Goal: Information Seeking & Learning: Learn about a topic

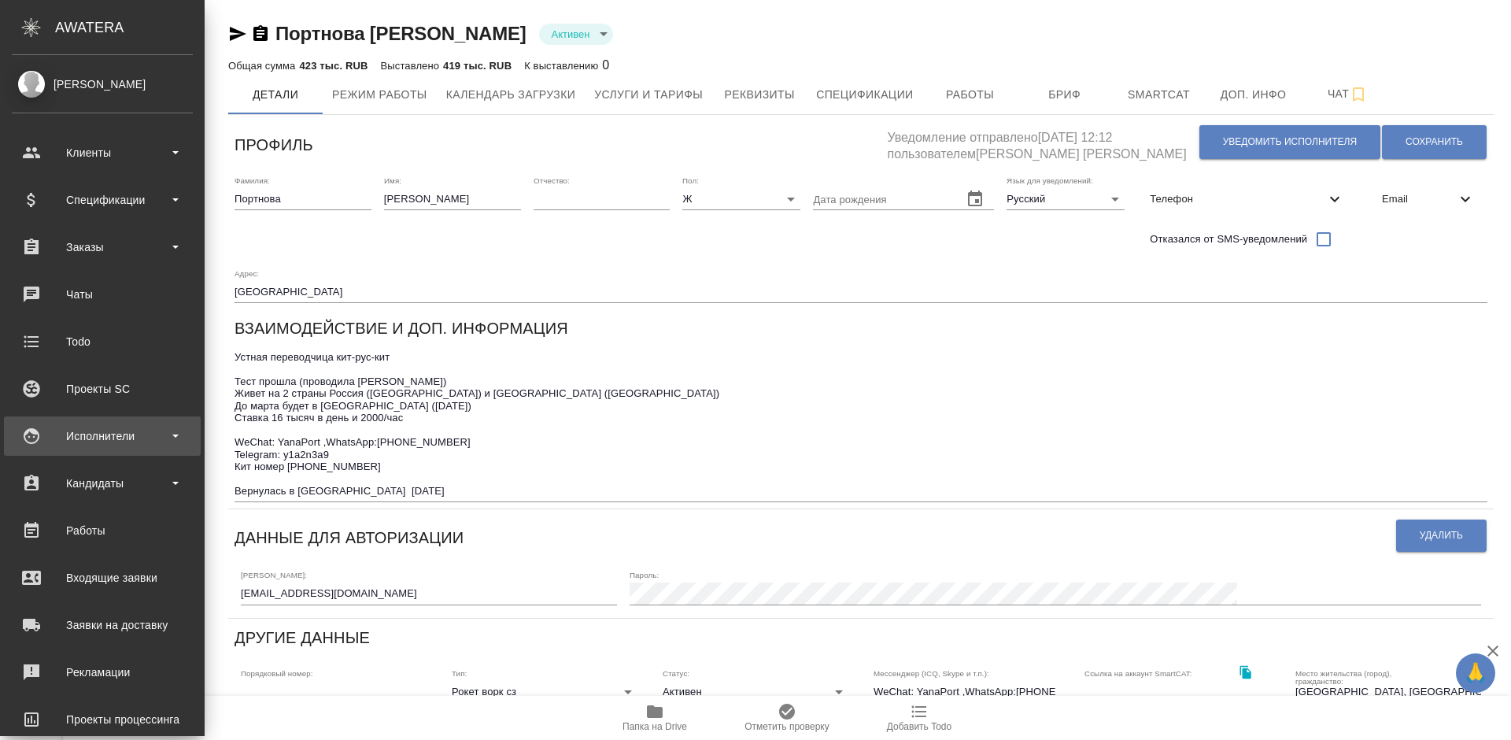
click at [130, 446] on div "Исполнители" at bounding box center [102, 436] width 181 height 24
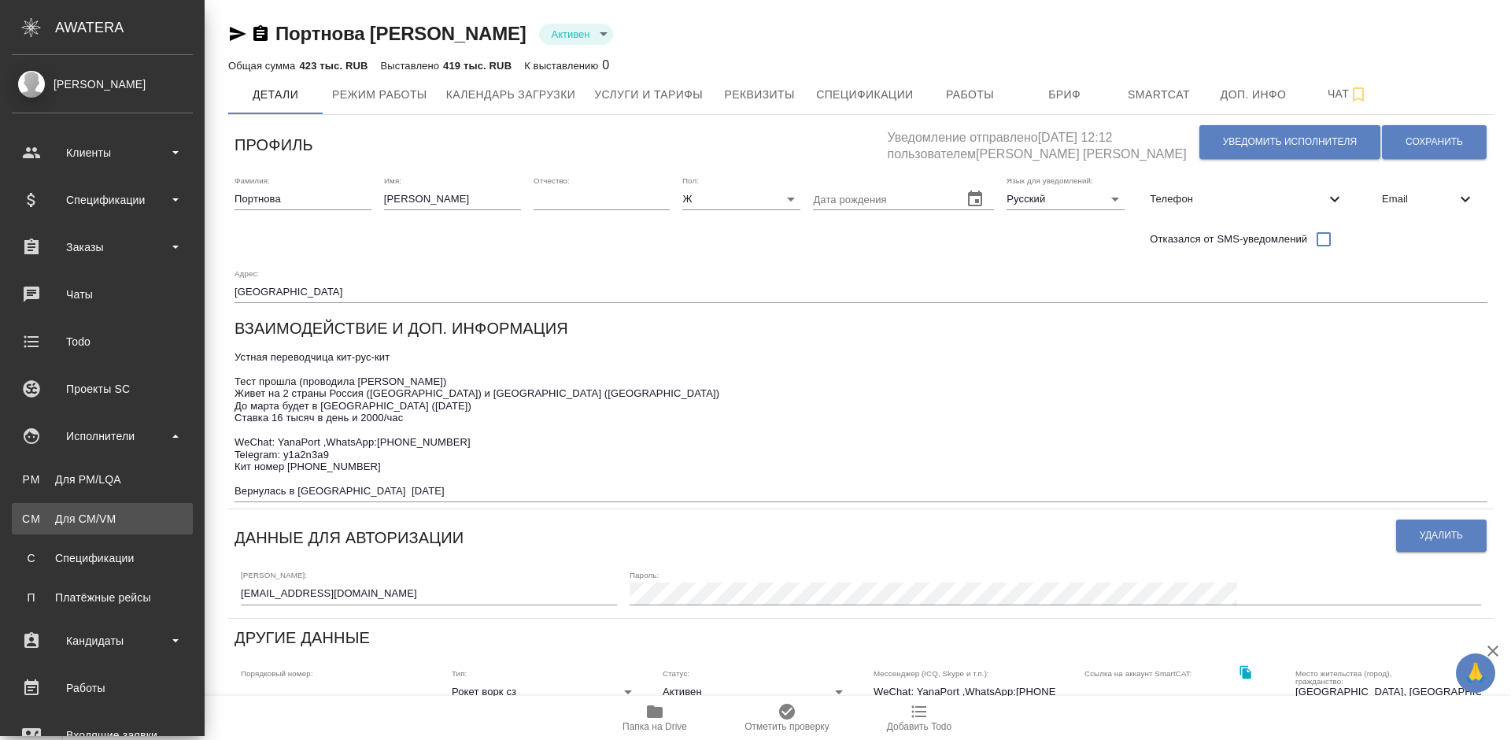
click at [132, 531] on link "CM Для CM/VM" at bounding box center [102, 518] width 181 height 31
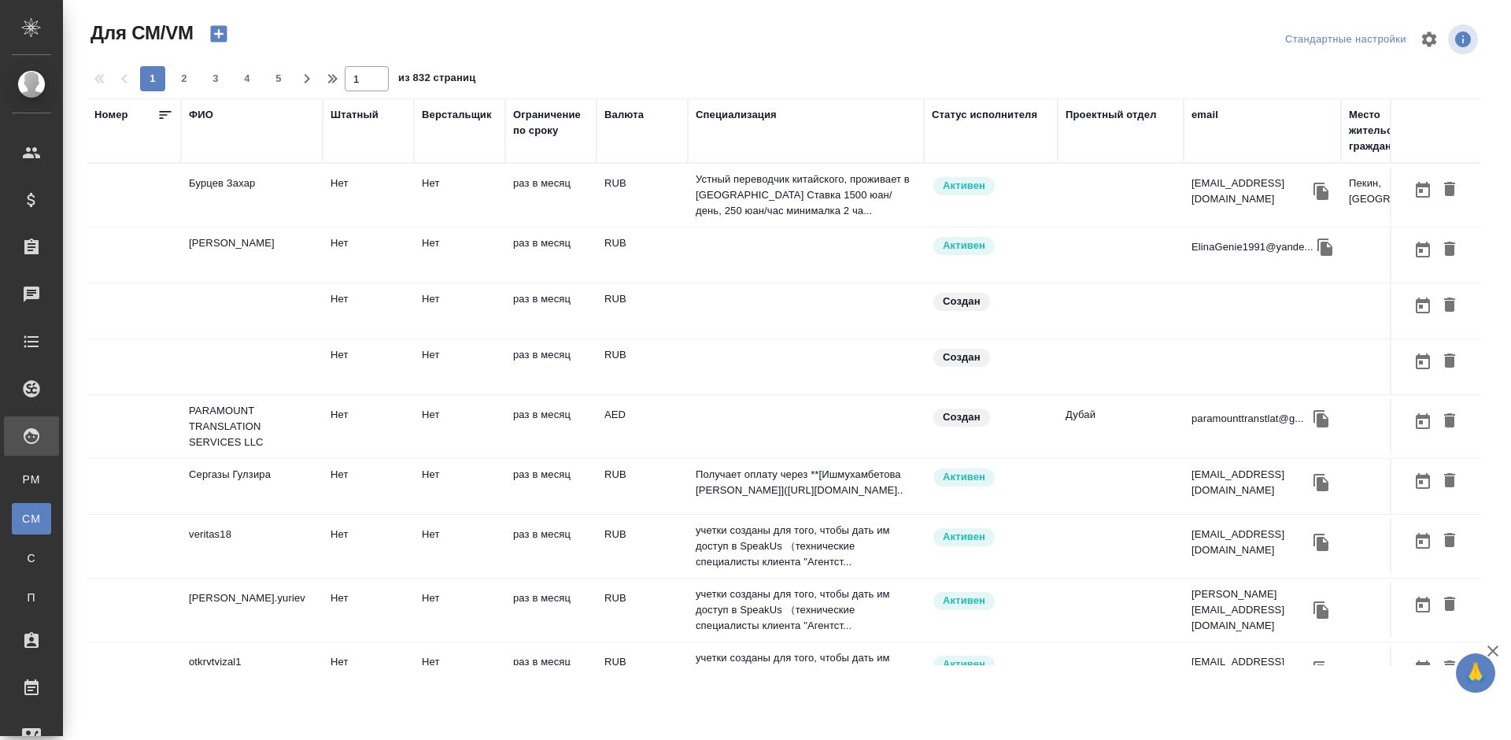
click at [269, 212] on td "Бурцев Захар" at bounding box center [252, 195] width 142 height 55
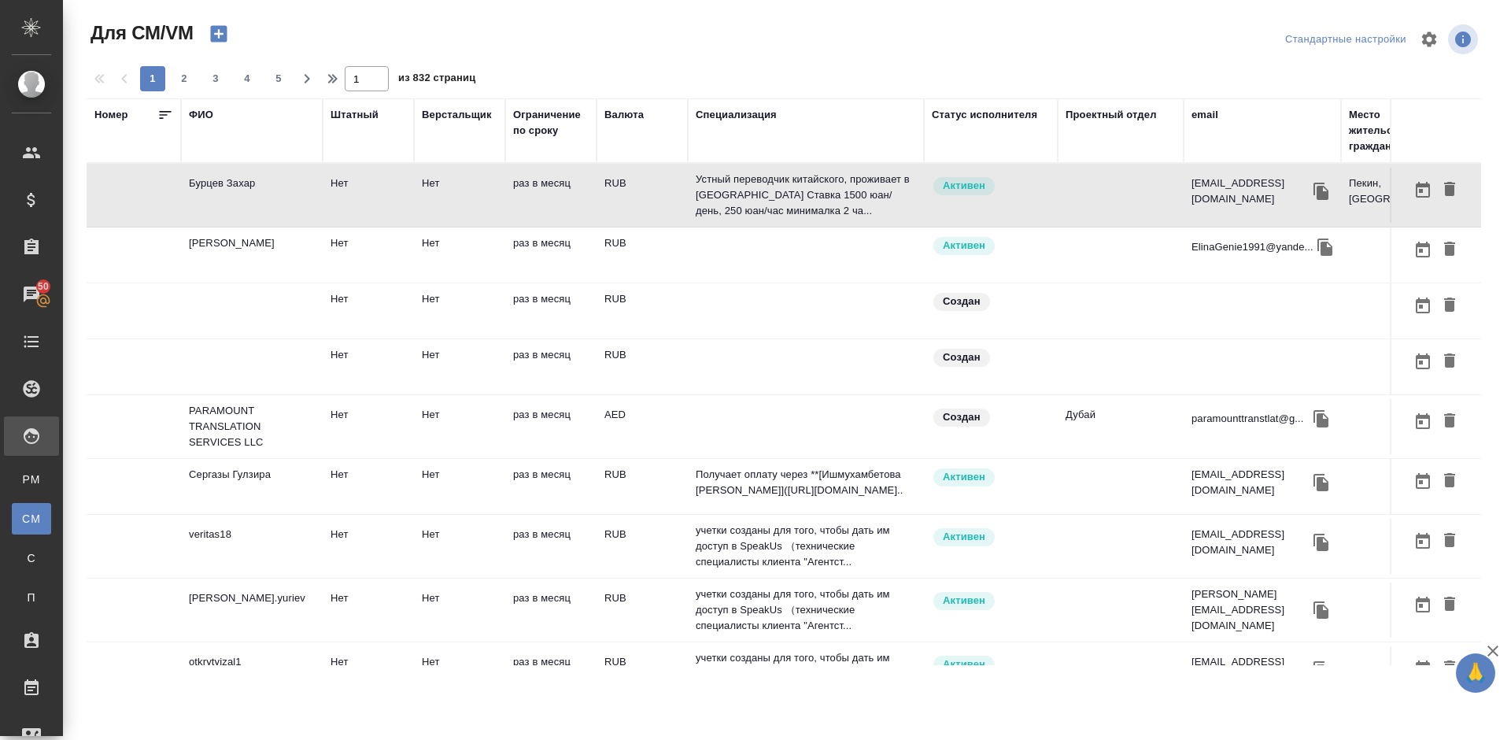
click at [207, 113] on div "ФИО" at bounding box center [201, 115] width 24 height 16
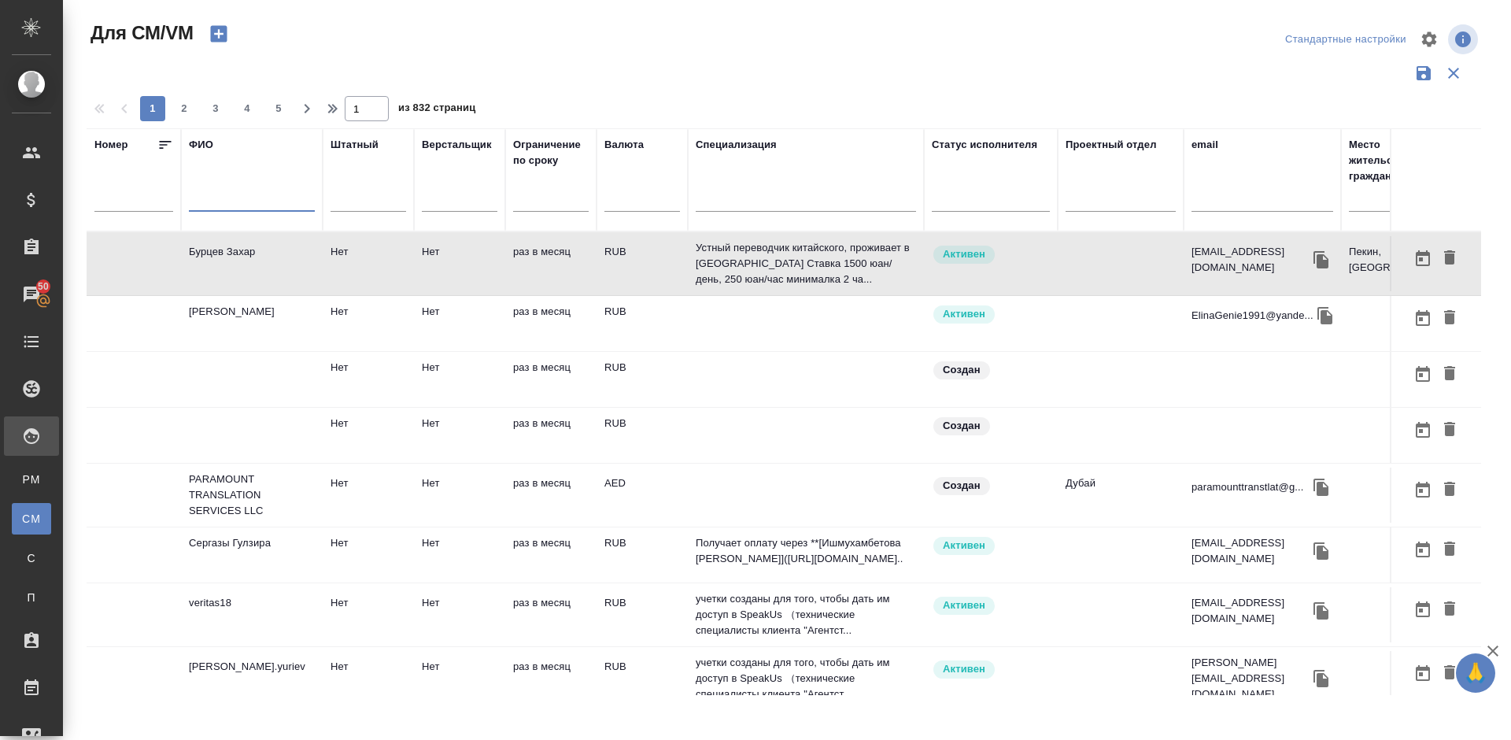
click at [242, 201] on input "text" at bounding box center [252, 202] width 126 height 20
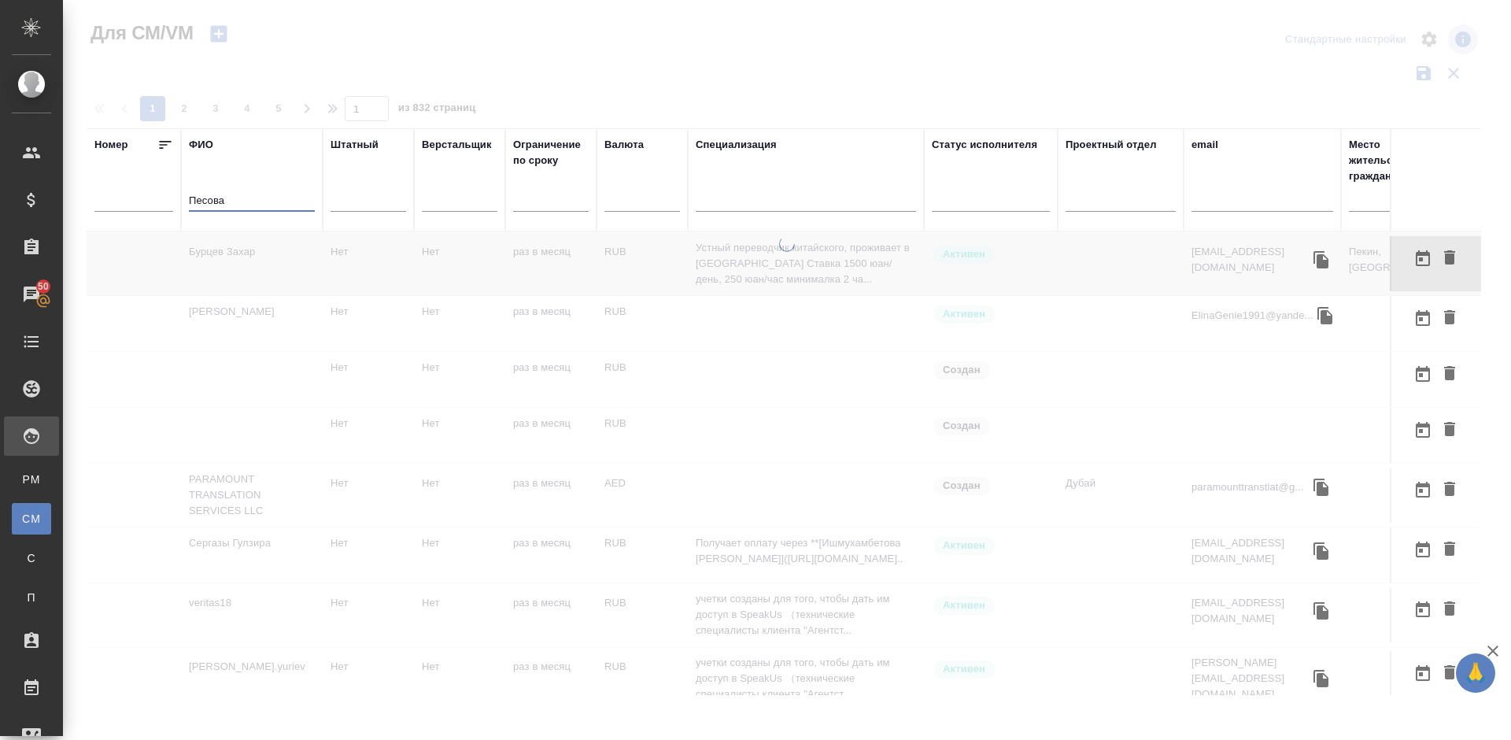
click at [201, 200] on input "Песова" at bounding box center [252, 202] width 126 height 20
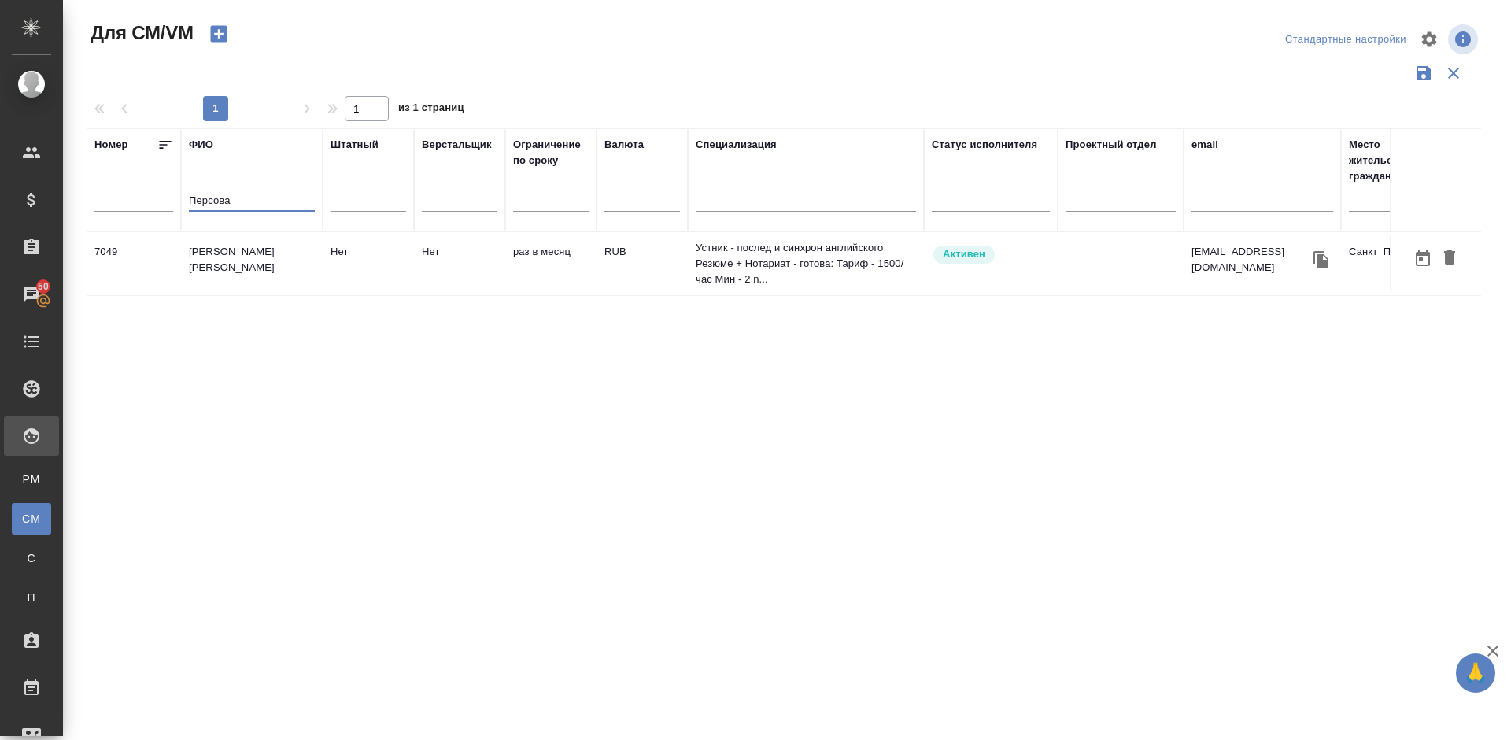
type input "Персова"
click at [267, 274] on td "[PERSON_NAME] [PERSON_NAME]" at bounding box center [252, 263] width 142 height 55
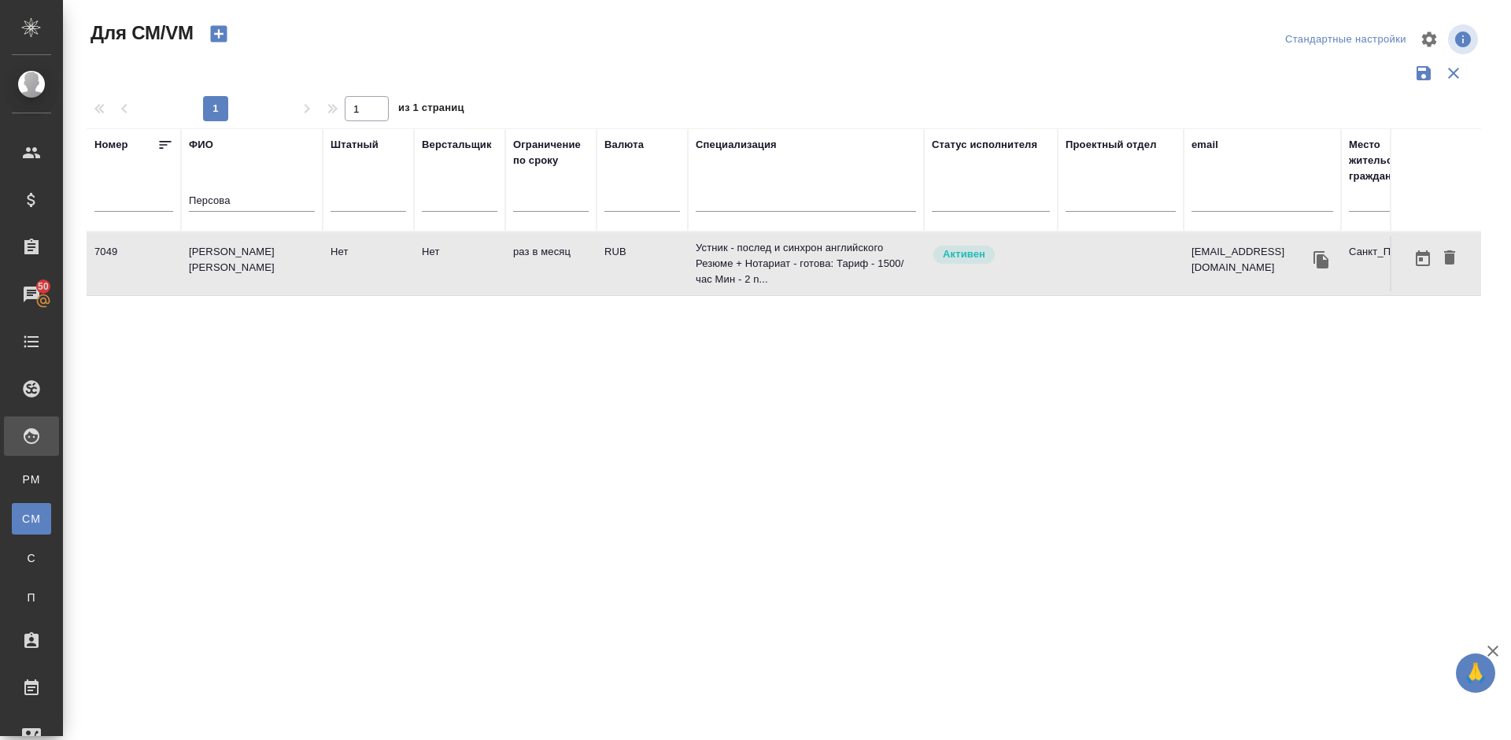
click at [267, 274] on td "[PERSON_NAME] [PERSON_NAME]" at bounding box center [252, 263] width 142 height 55
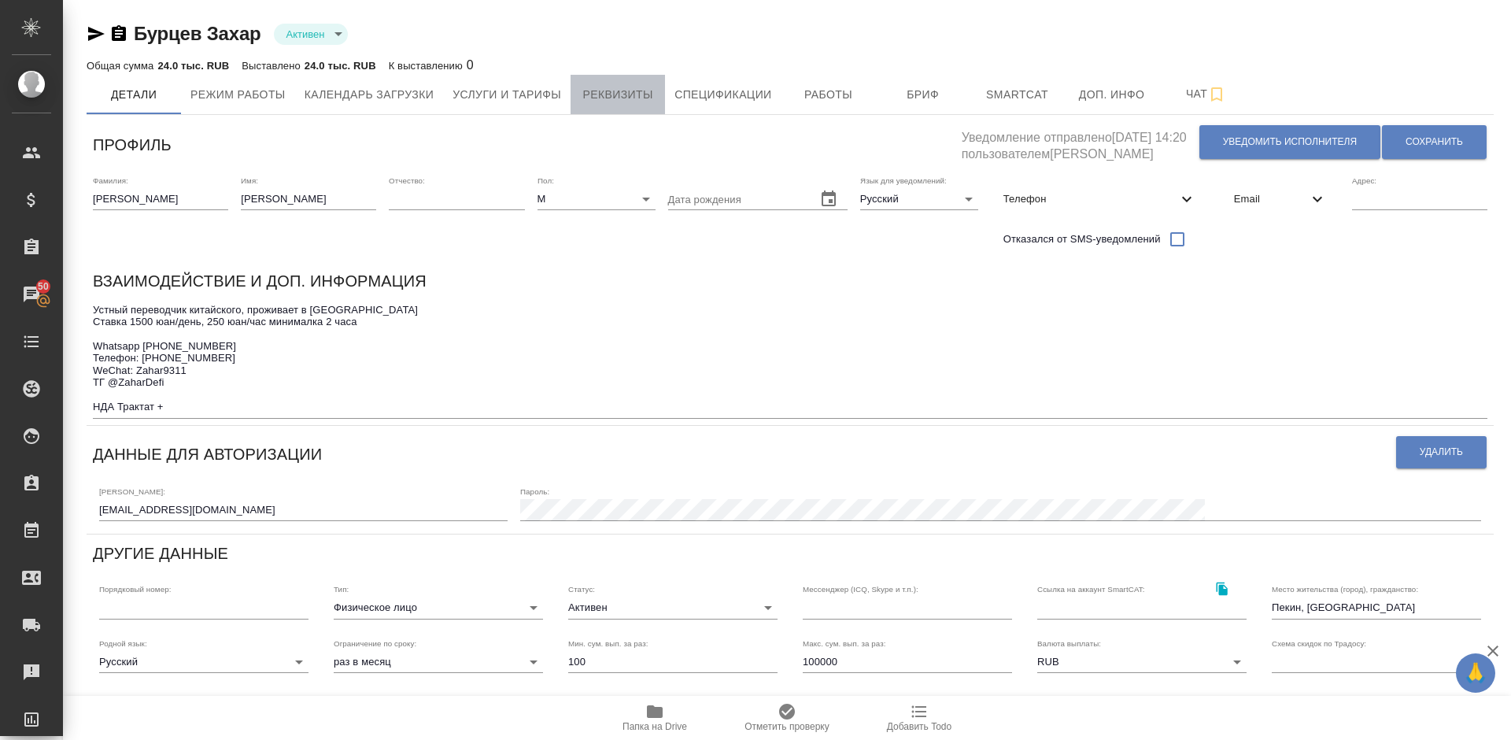
click at [635, 95] on span "Реквизиты" at bounding box center [618, 95] width 76 height 20
select select "10"
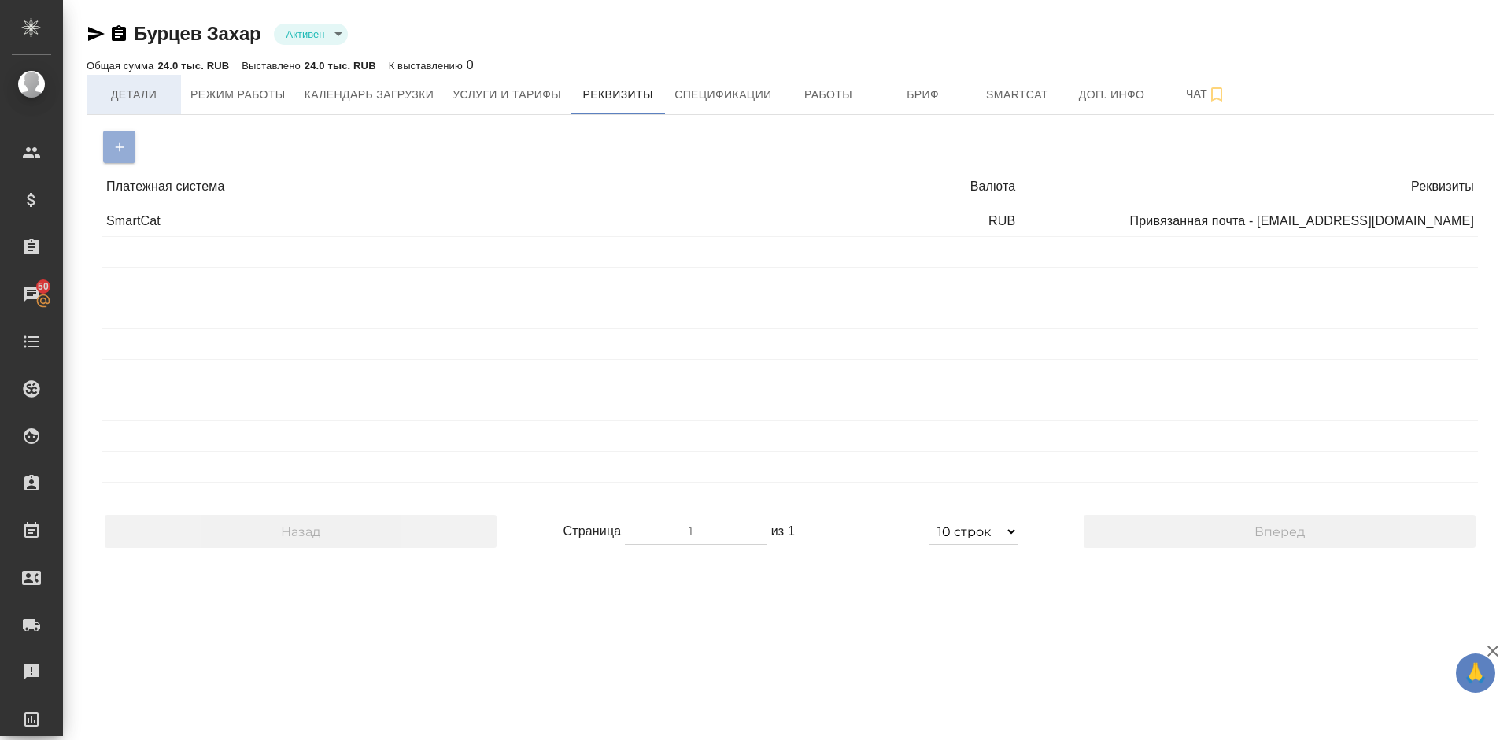
click at [148, 98] on span "Детали" at bounding box center [134, 95] width 76 height 20
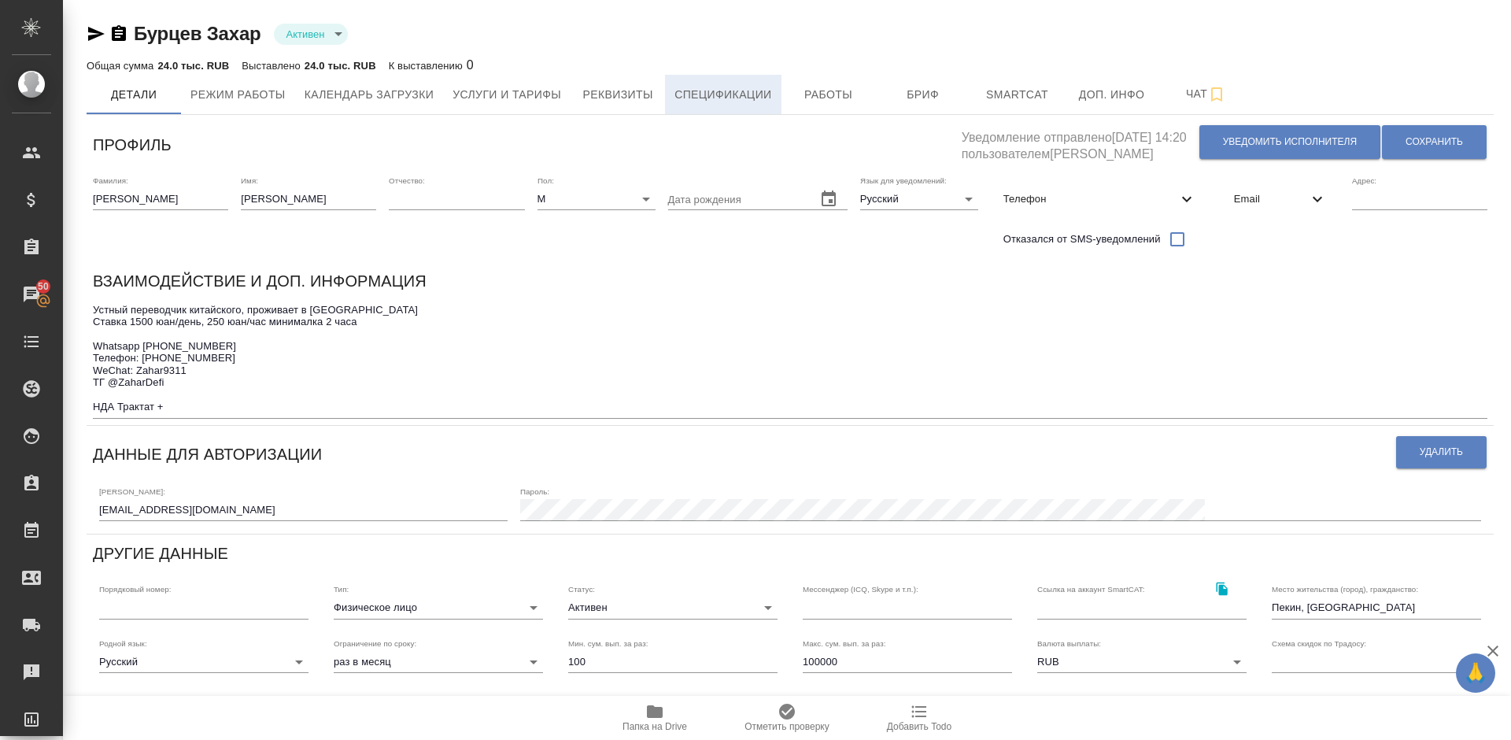
click at [740, 96] on span "Спецификации" at bounding box center [722, 95] width 97 height 20
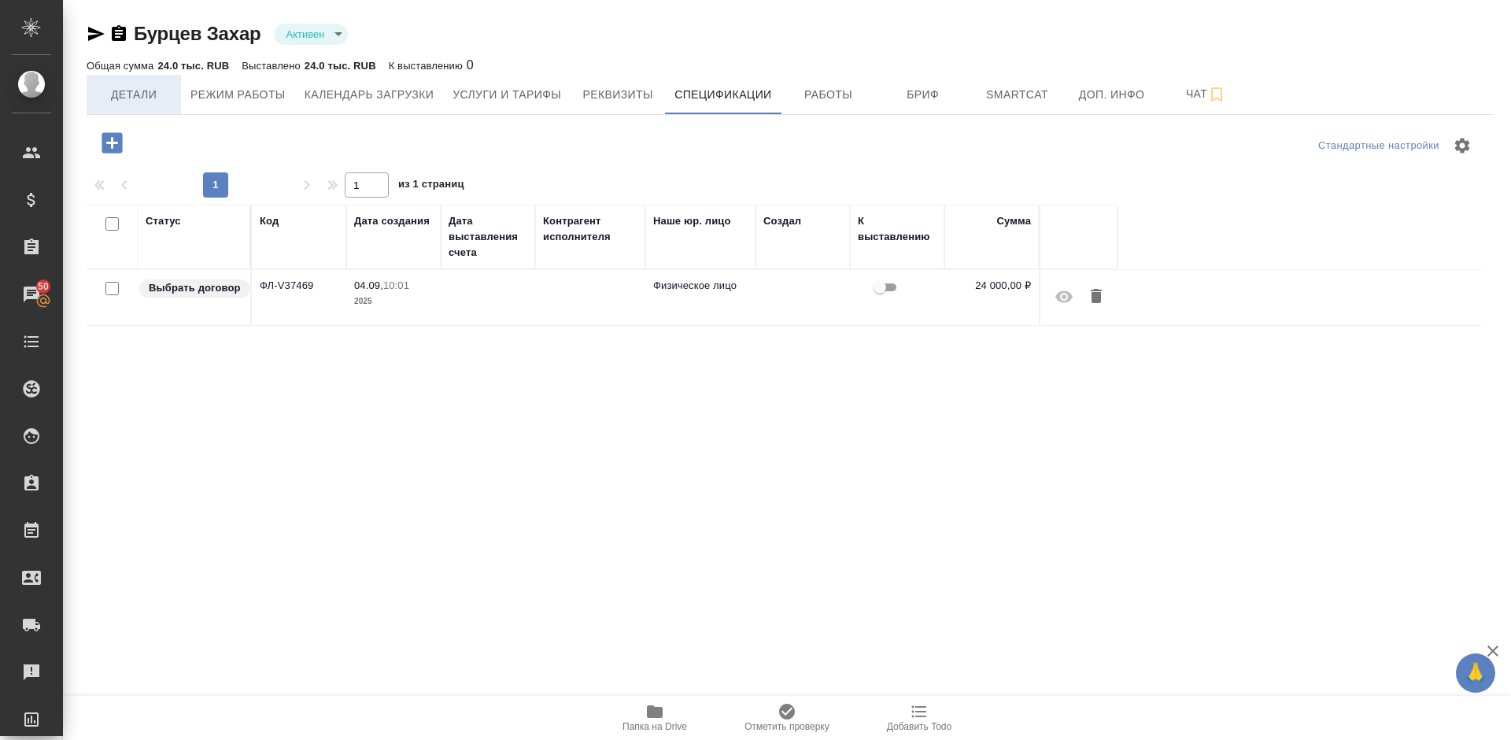
click at [127, 94] on span "Детали" at bounding box center [134, 95] width 76 height 20
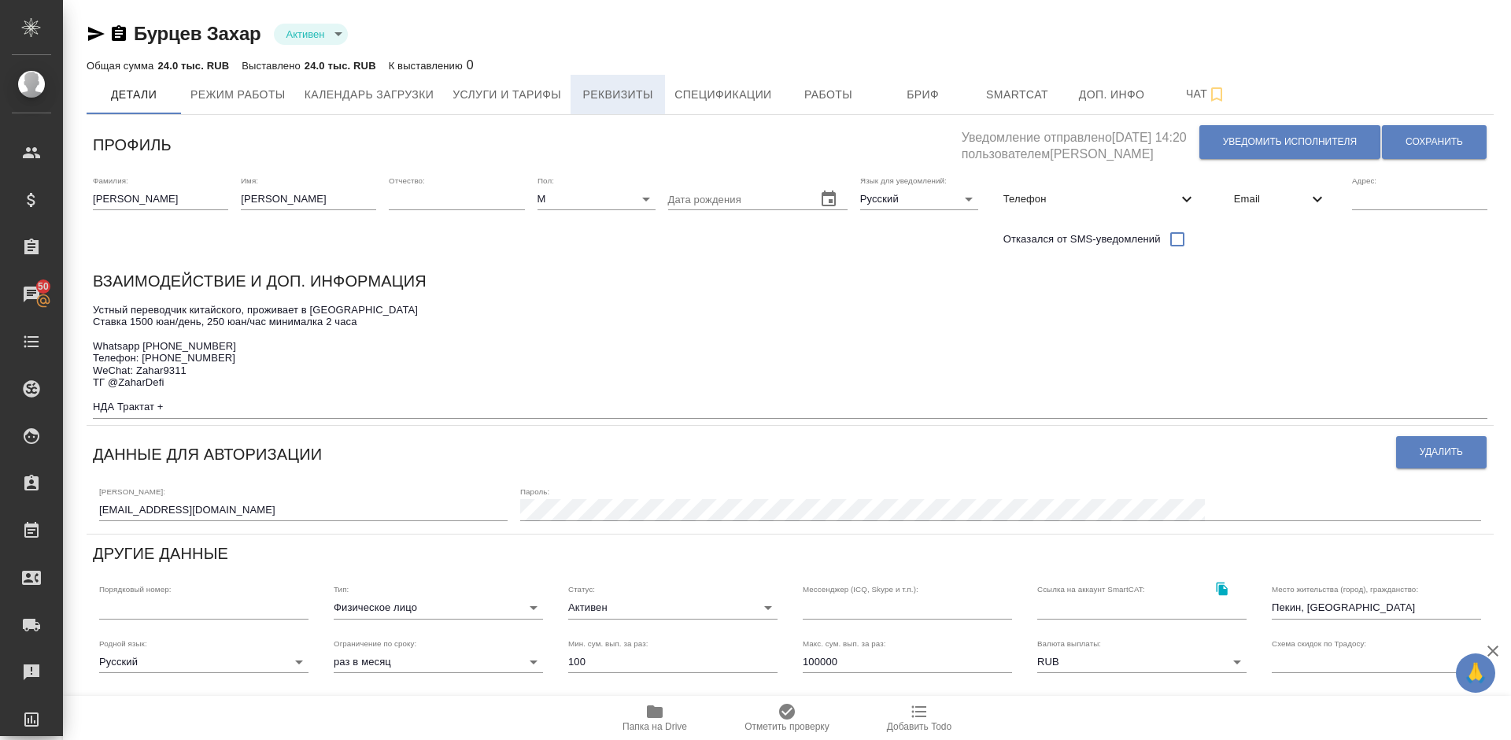
click at [625, 87] on span "Реквизиты" at bounding box center [618, 95] width 76 height 20
select select "10"
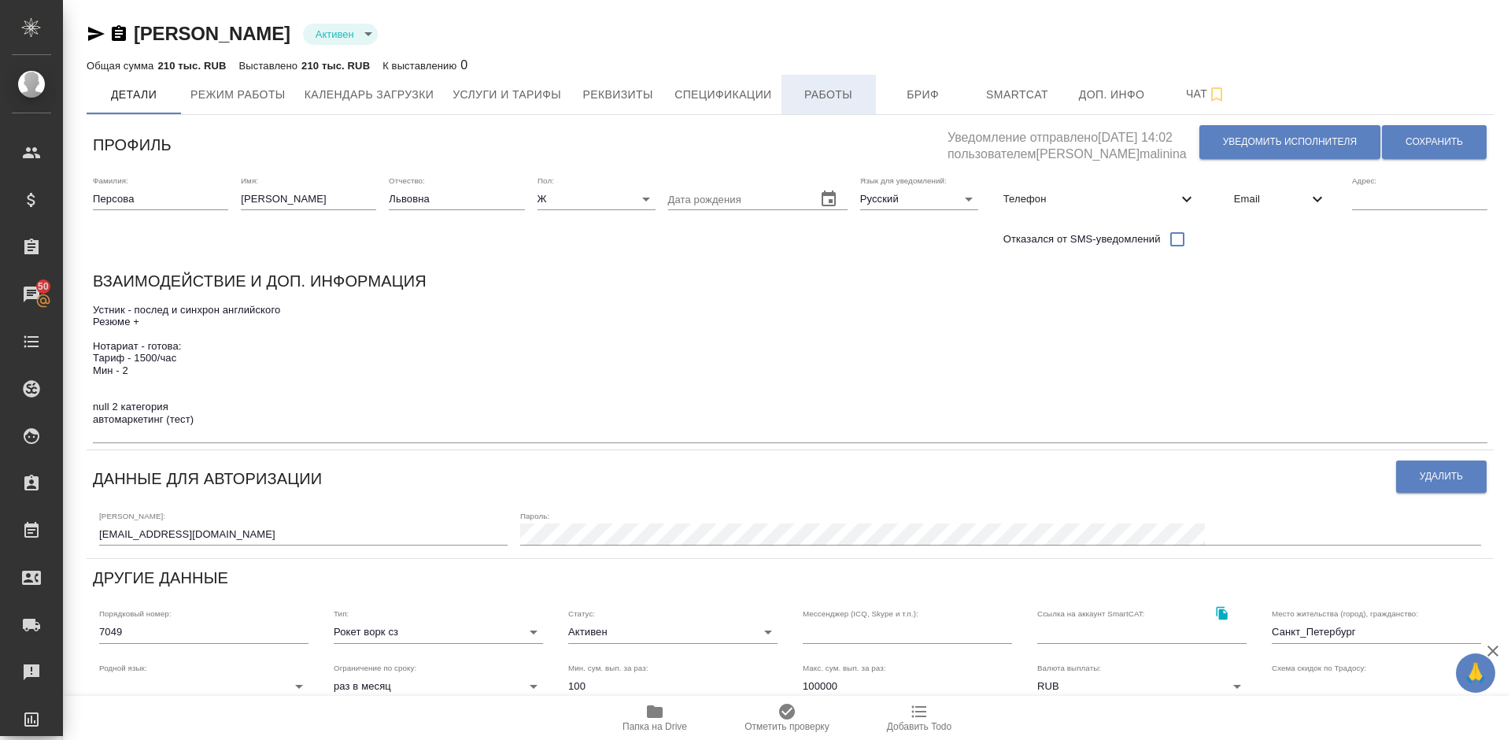
click at [833, 91] on span "Работы" at bounding box center [829, 95] width 76 height 20
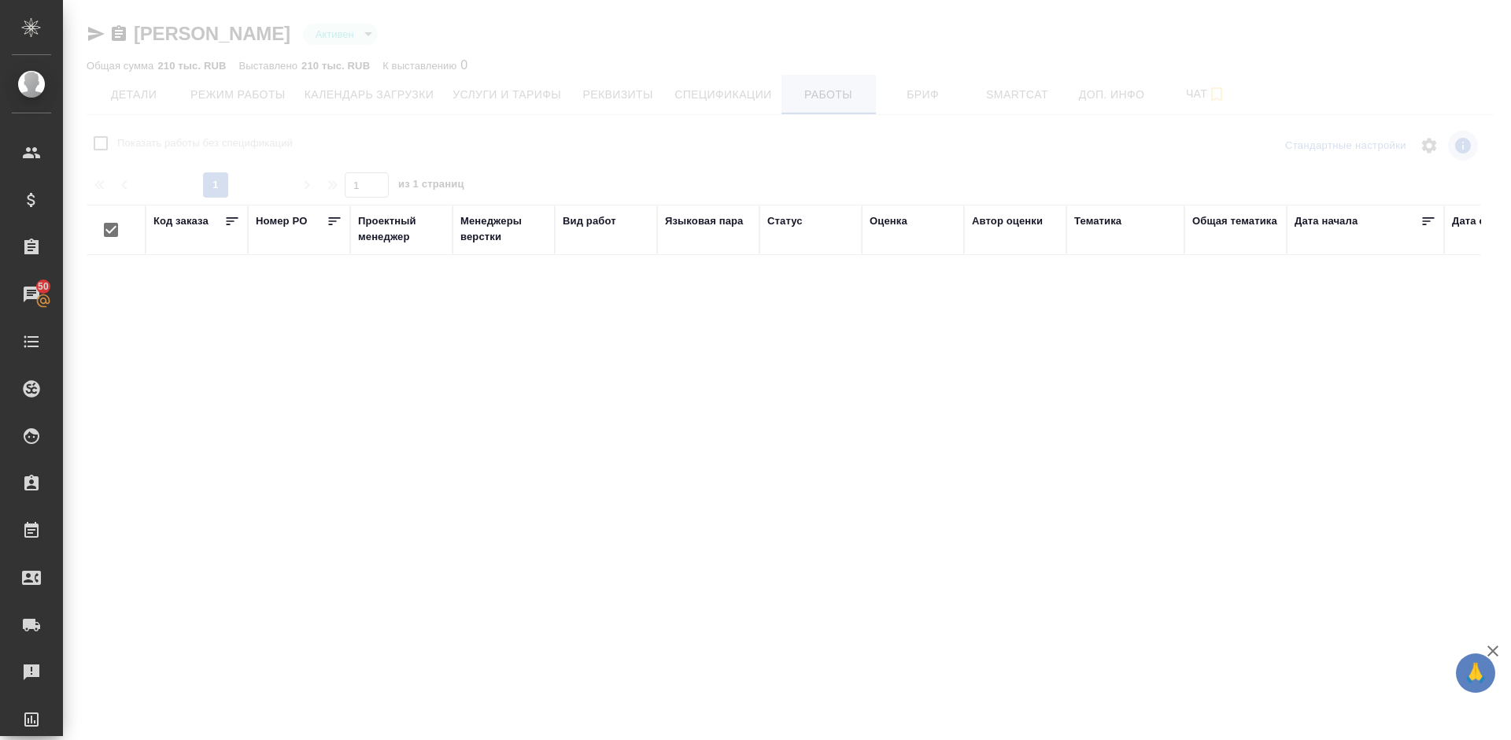
checkbox input "false"
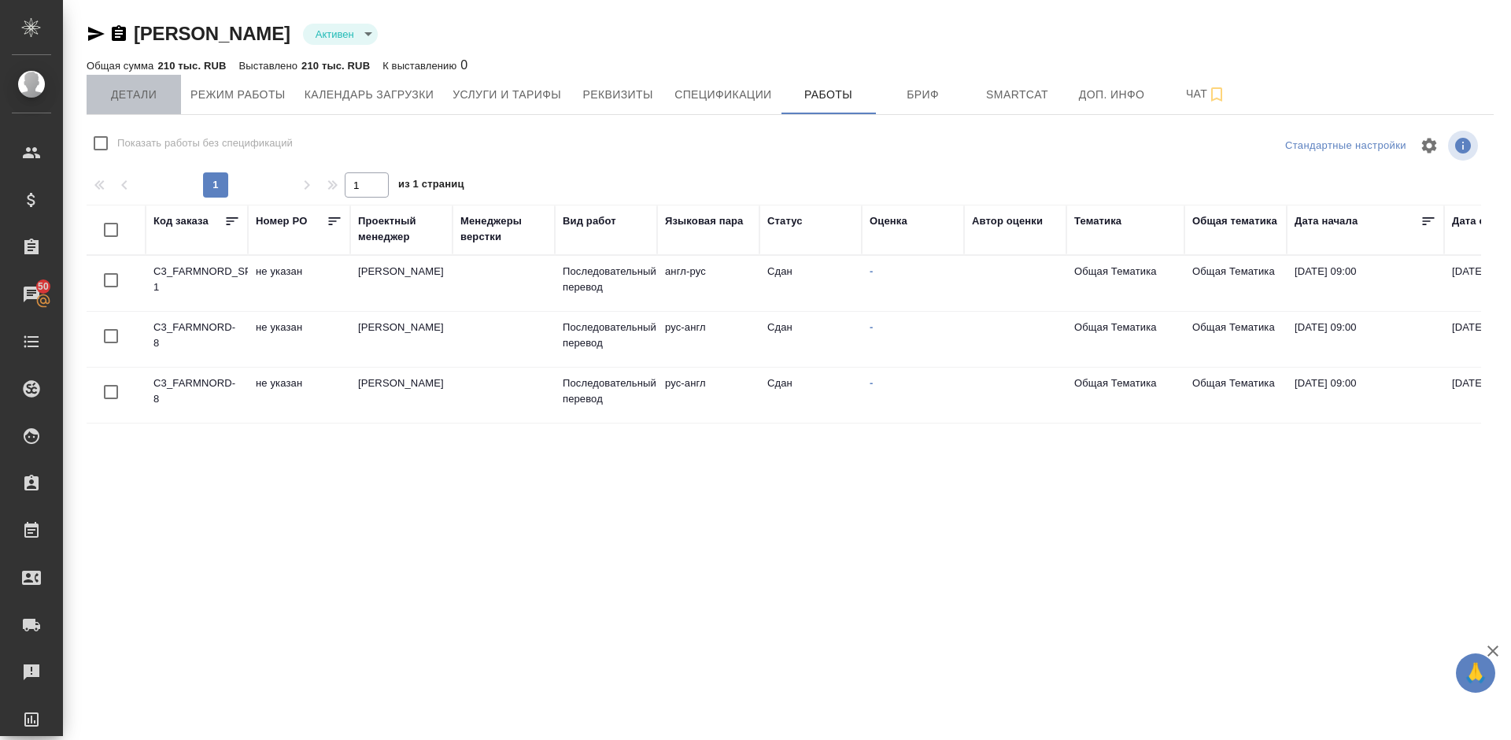
click at [142, 94] on span "Детали" at bounding box center [134, 95] width 76 height 20
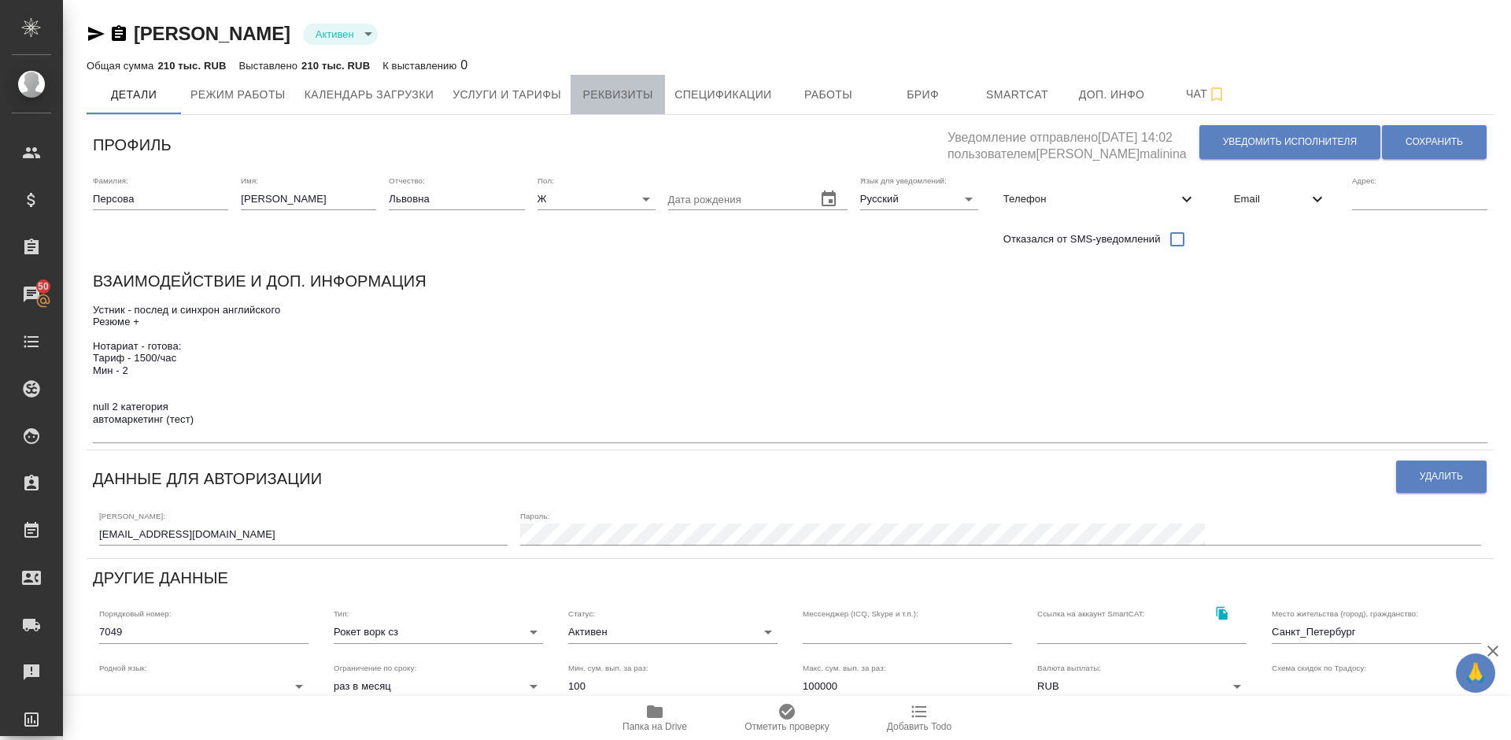
click at [602, 95] on span "Реквизиты" at bounding box center [618, 95] width 76 height 20
select select "10"
